Goal: Information Seeking & Learning: Learn about a topic

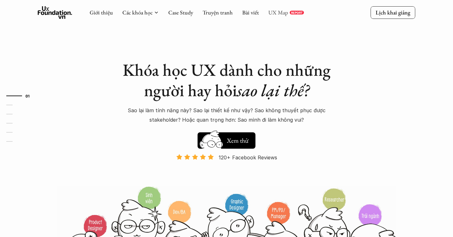
click at [268, 13] on link "UX Map" at bounding box center [278, 12] width 20 height 7
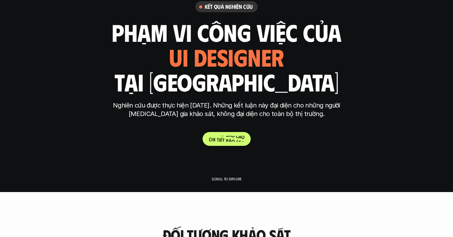
click at [216, 136] on span at bounding box center [215, 133] width 1 height 6
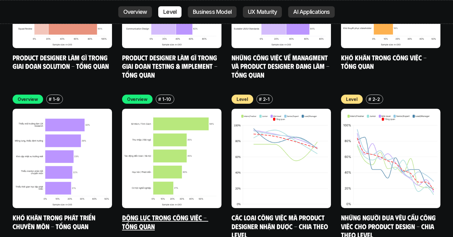
scroll to position [2083, 0]
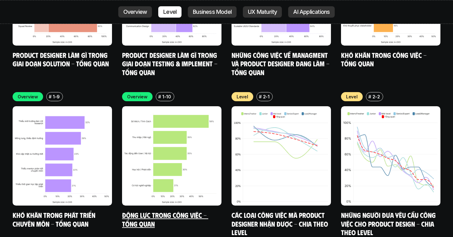
click at [174, 211] on link "Động lực trong công việc - Tổng quan" at bounding box center [165, 219] width 86 height 17
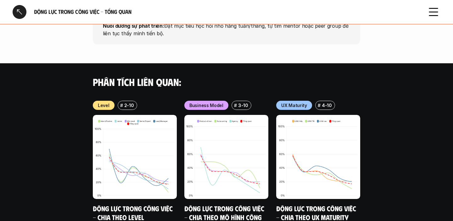
scroll to position [677, 0]
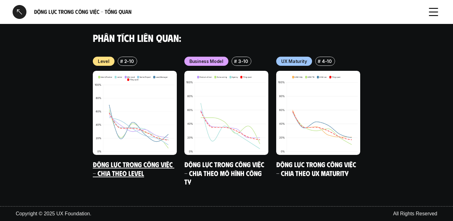
click at [151, 110] on img at bounding box center [135, 113] width 84 height 84
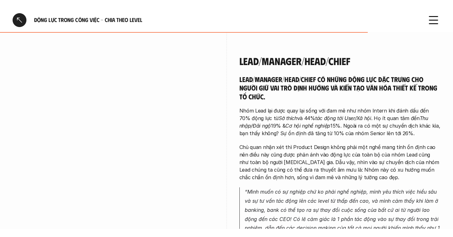
scroll to position [1517, 0]
